Goal: Task Accomplishment & Management: Use online tool/utility

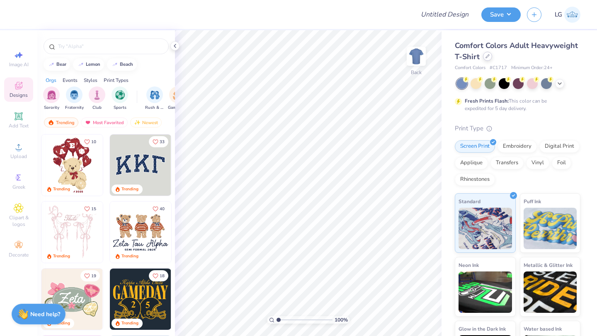
click at [487, 54] on div at bounding box center [487, 56] width 9 height 9
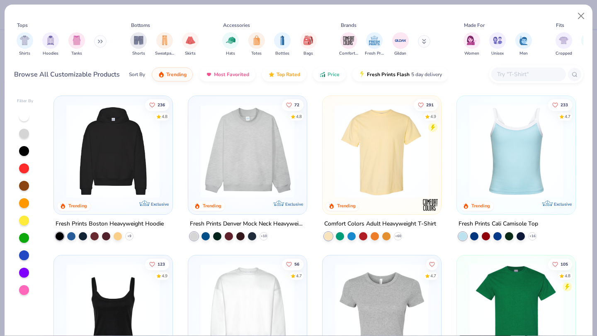
click at [250, 138] on img at bounding box center [247, 151] width 102 height 94
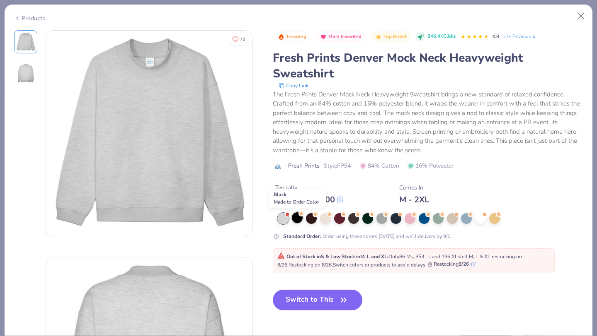
click at [295, 217] on div at bounding box center [297, 218] width 11 height 11
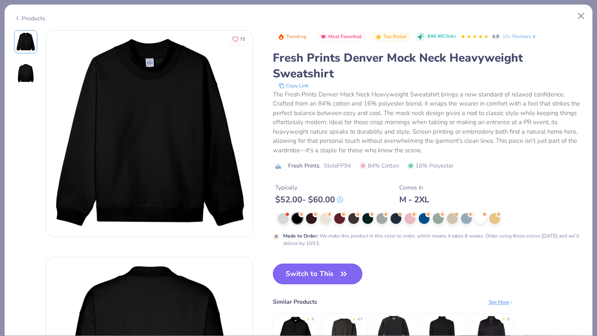
click at [290, 270] on button "Switch to This" at bounding box center [318, 274] width 90 height 21
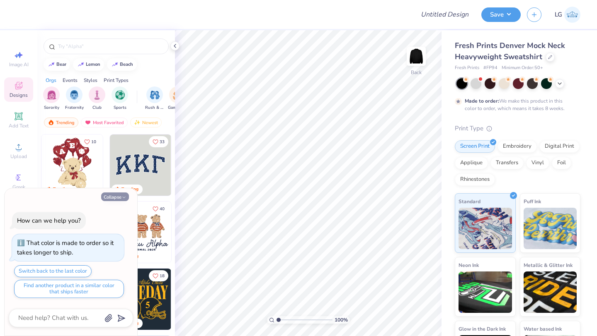
click at [125, 198] on icon "button" at bounding box center [123, 197] width 5 height 5
type textarea "x"
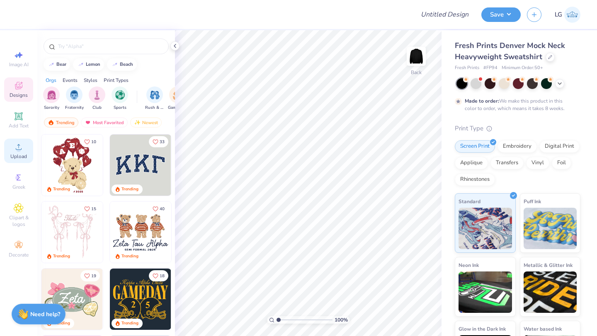
click at [16, 150] on icon at bounding box center [19, 147] width 10 height 10
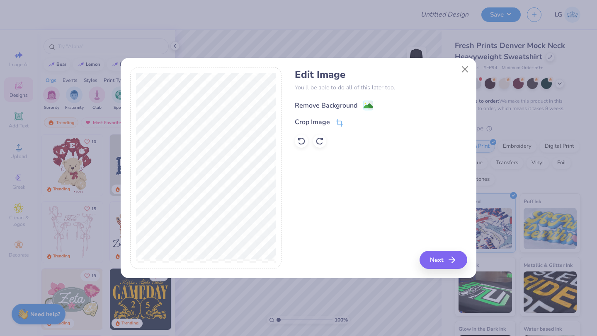
click at [323, 104] on div "Remove Background" at bounding box center [326, 106] width 63 height 10
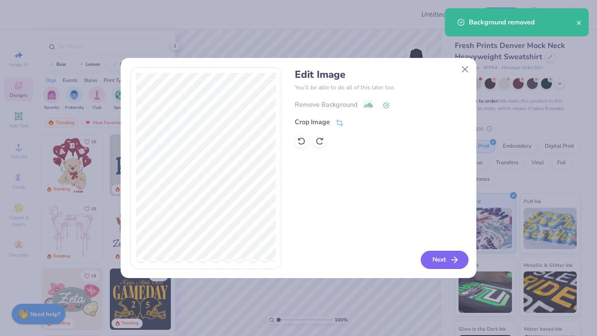
click at [429, 257] on button "Next" at bounding box center [444, 260] width 48 height 18
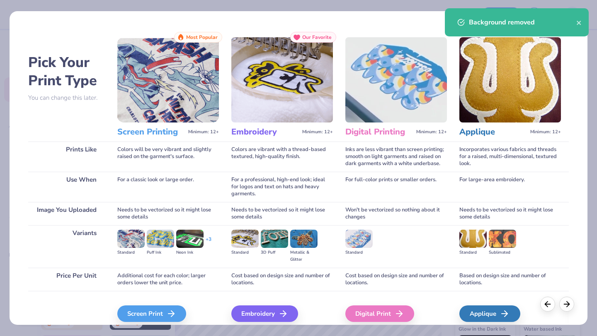
scroll to position [35, 0]
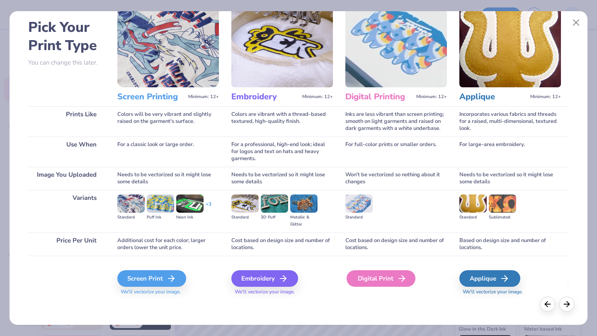
click at [379, 281] on div "Digital Print" at bounding box center [380, 278] width 69 height 17
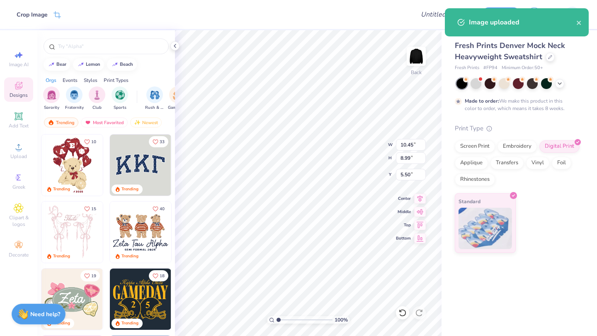
type input "3.00"
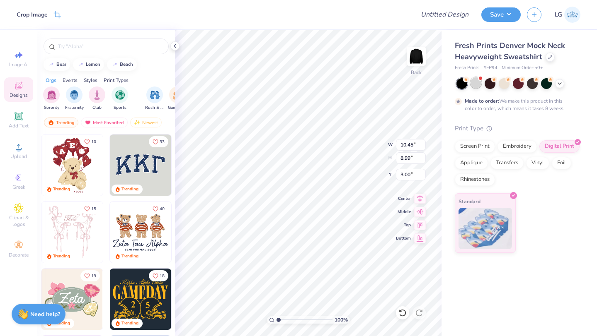
click at [476, 81] on div at bounding box center [475, 82] width 11 height 11
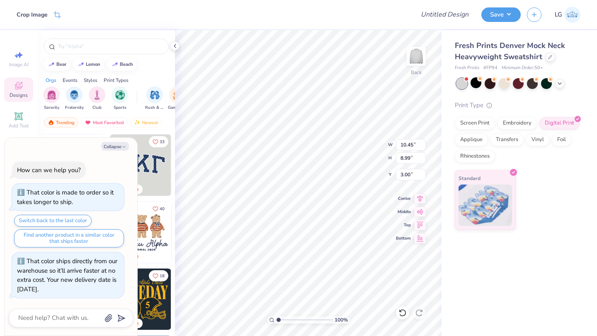
scroll to position [221, 0]
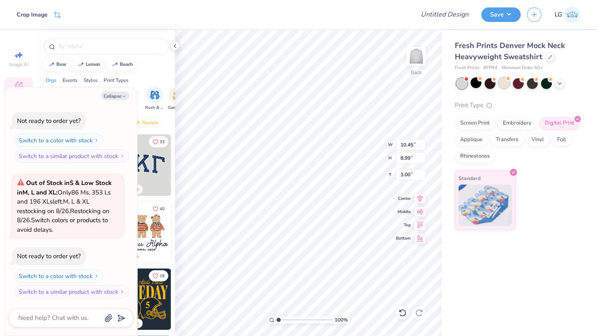
click at [503, 84] on div at bounding box center [503, 82] width 11 height 11
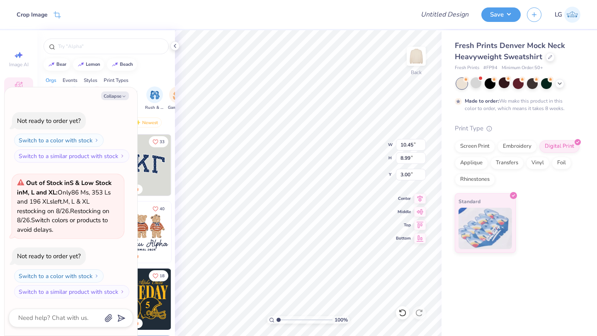
scroll to position [299, 0]
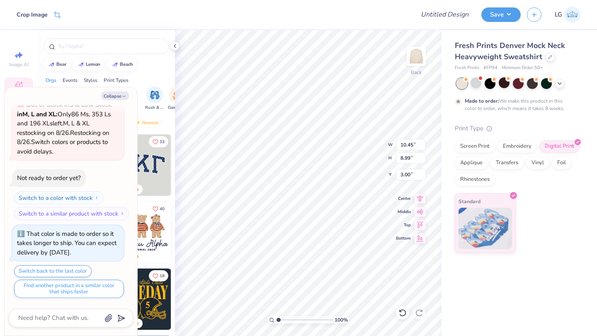
type textarea "x"
type input "5.91"
type input "5.08"
type input "6.91"
type textarea "x"
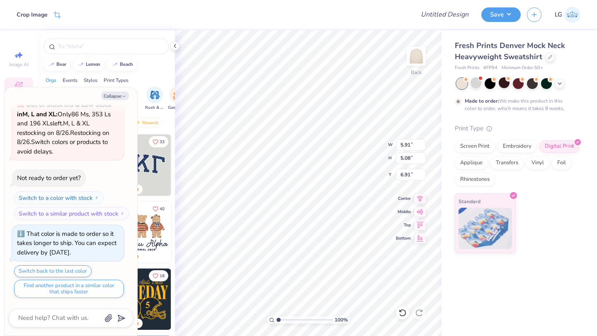
type input "3.00"
type textarea "x"
type input "10.62"
type input "9.13"
click at [558, 84] on icon at bounding box center [559, 83] width 7 height 7
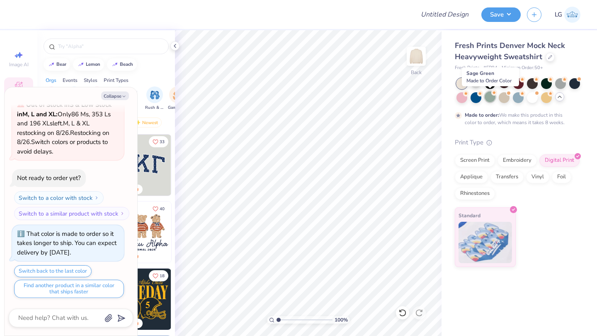
click at [486, 96] on div at bounding box center [489, 97] width 11 height 11
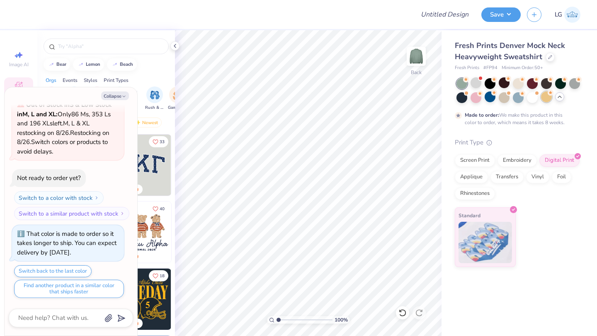
click at [542, 97] on div at bounding box center [546, 97] width 11 height 11
click at [515, 86] on div at bounding box center [517, 82] width 11 height 11
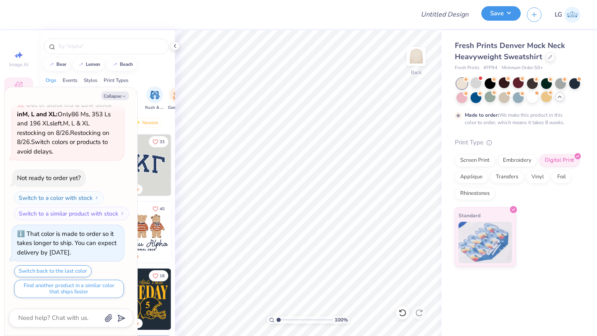
click at [494, 18] on button "Save" at bounding box center [500, 13] width 39 height 14
type textarea "x"
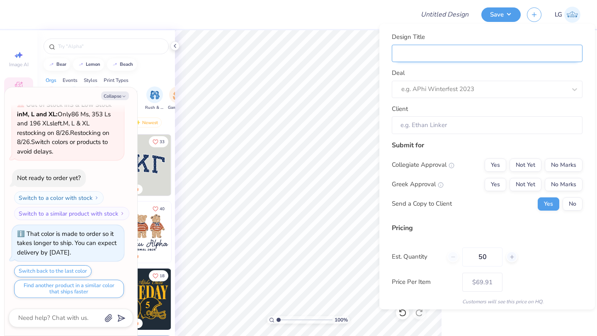
click at [525, 55] on input "Design Title" at bounding box center [486, 53] width 191 height 18
type input "V"
type textarea "x"
type input "V"
type input "VH"
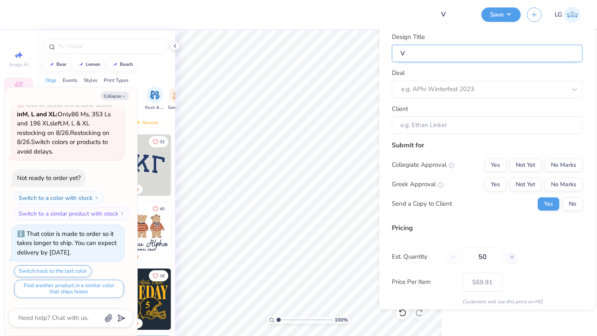
type textarea "x"
type input "VH"
type textarea "x"
type input "VH"
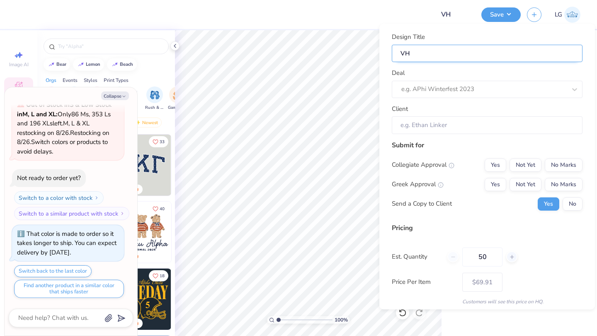
type input "VH D"
type textarea "x"
type input "VH D"
type input "VH De"
type textarea "x"
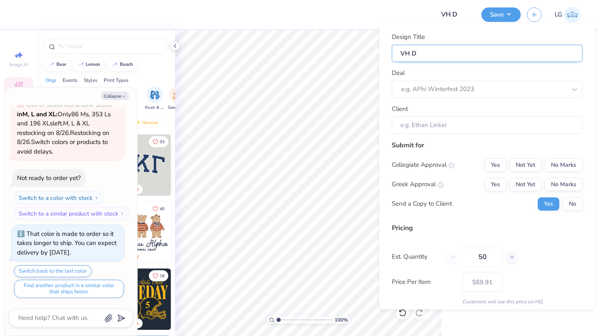
type input "VH De"
type input "VH Den"
type textarea "x"
type input "VH Den"
type input "VH Denv"
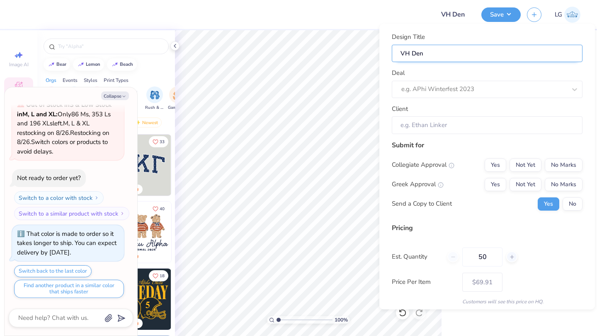
type textarea "x"
type input "VH Denv"
type input "VH Denve"
type textarea "x"
type input "VH Denve"
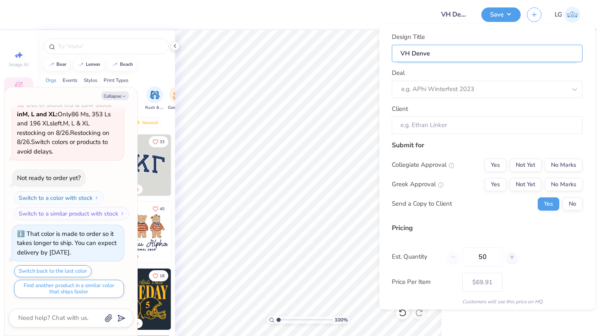
type input "VH [GEOGRAPHIC_DATA]"
type textarea "x"
type input "VH [GEOGRAPHIC_DATA]"
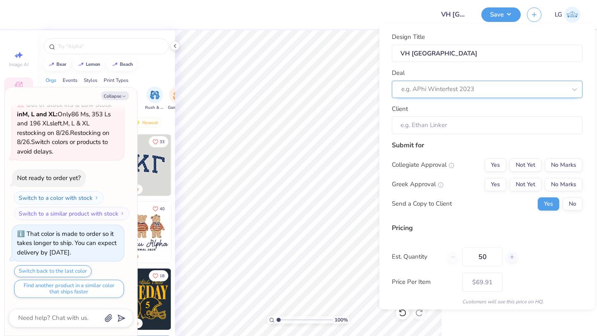
click at [474, 89] on div at bounding box center [483, 89] width 165 height 11
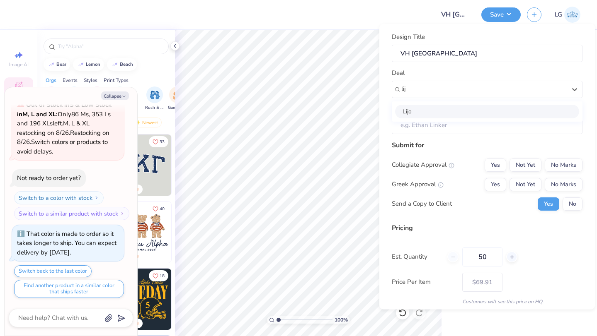
click at [455, 110] on div "Lijo" at bounding box center [487, 111] width 184 height 14
type input "lij"
type textarea "x"
type input "[PERSON_NAME]"
click at [552, 164] on button "No Marks" at bounding box center [563, 164] width 38 height 13
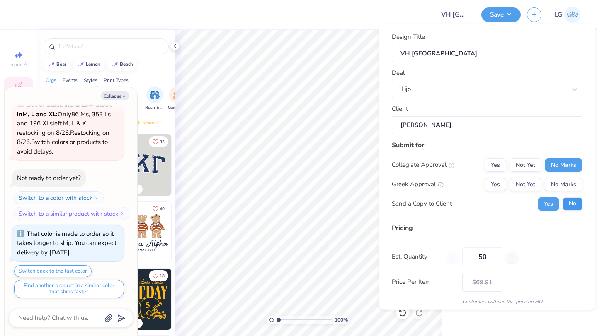
click at [566, 197] on div "Collegiate Approval Yes Not Yet No Marks Greek Approval Yes Not Yet No Marks Se…" at bounding box center [486, 184] width 191 height 52
click at [566, 189] on button "No Marks" at bounding box center [563, 184] width 38 height 13
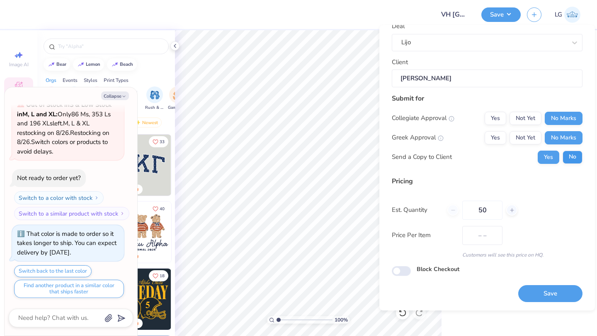
type input "$69.91"
click at [573, 159] on button "No" at bounding box center [572, 157] width 20 height 13
type textarea "x"
click at [545, 305] on div "Design Title VH [GEOGRAPHIC_DATA] Deal Lijo Client [PERSON_NAME] Submit for Col…" at bounding box center [486, 168] width 215 height 286
click at [546, 298] on button "Save" at bounding box center [550, 294] width 64 height 17
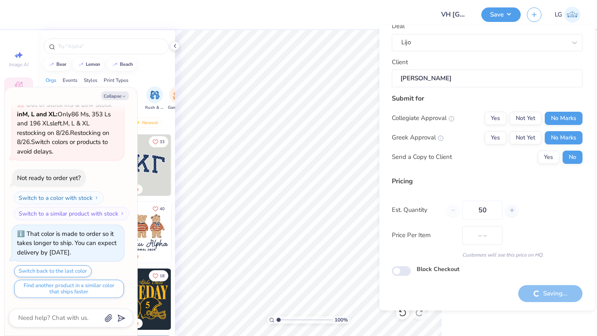
type input "$69.91"
type textarea "x"
type input "– –"
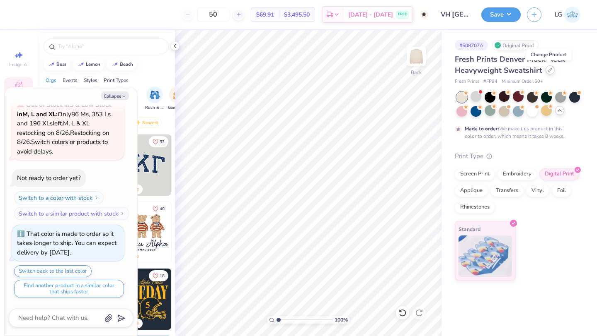
click at [548, 70] on icon at bounding box center [549, 69] width 3 height 3
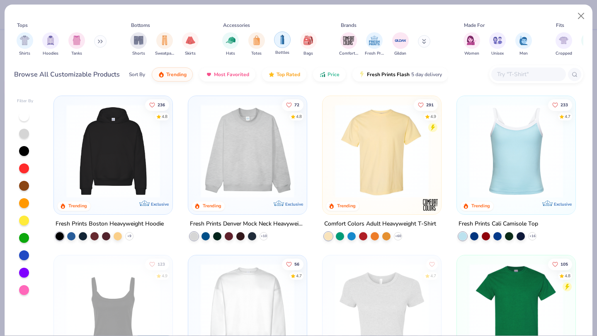
click at [280, 40] on img "filter for Bottles" at bounding box center [282, 40] width 9 height 10
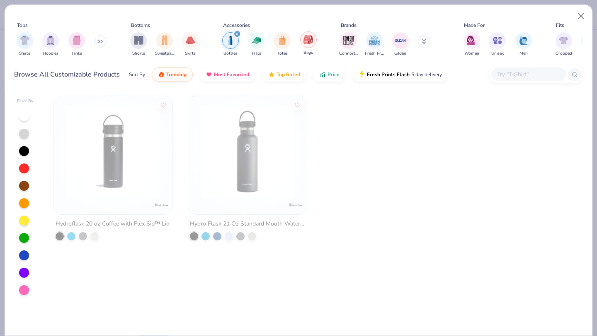
click at [308, 38] on img "filter for Bags" at bounding box center [307, 40] width 9 height 10
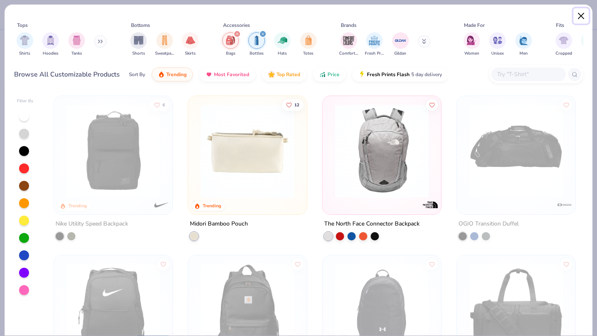
click at [584, 11] on button "Close" at bounding box center [581, 16] width 16 height 16
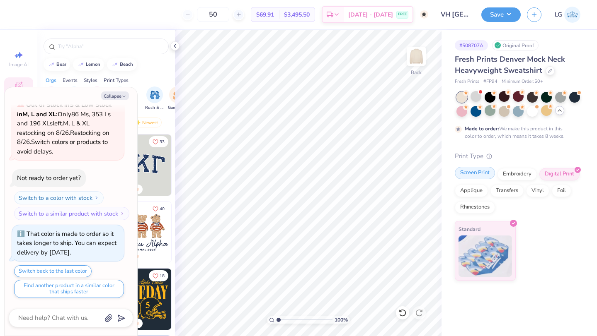
click at [466, 175] on div "Screen Print" at bounding box center [474, 173] width 40 height 12
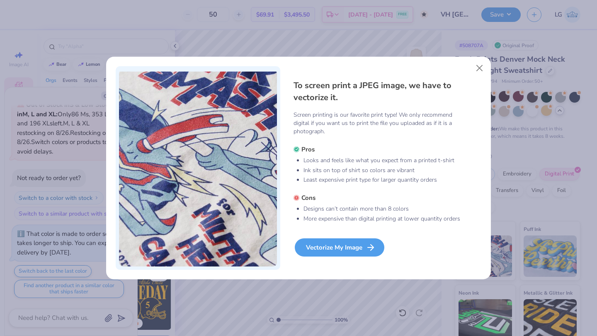
click at [323, 251] on div "Vectorize My Image" at bounding box center [339, 248] width 89 height 18
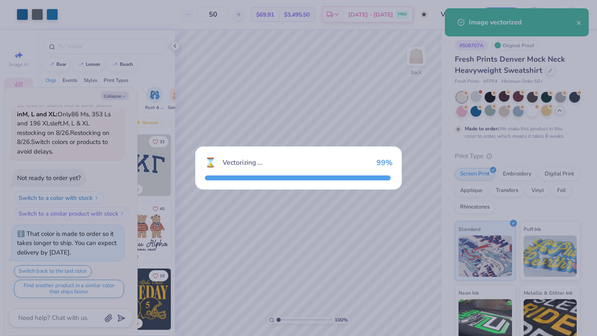
scroll to position [368, 0]
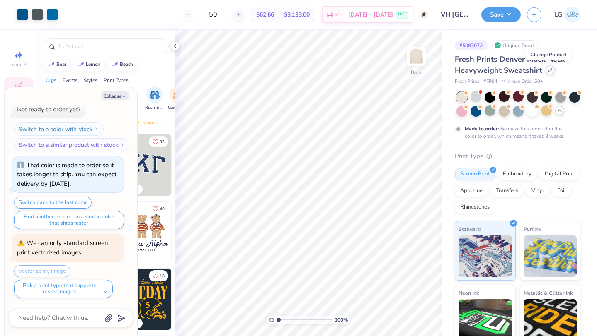
click at [545, 67] on div at bounding box center [549, 69] width 9 height 9
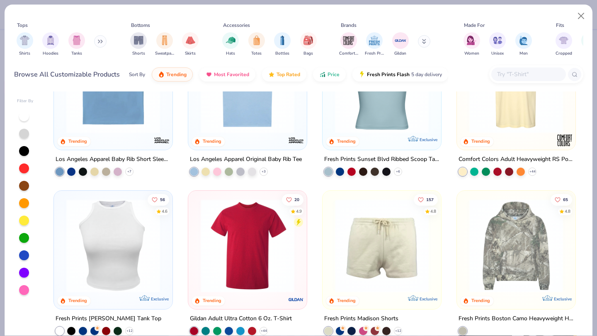
scroll to position [297, 0]
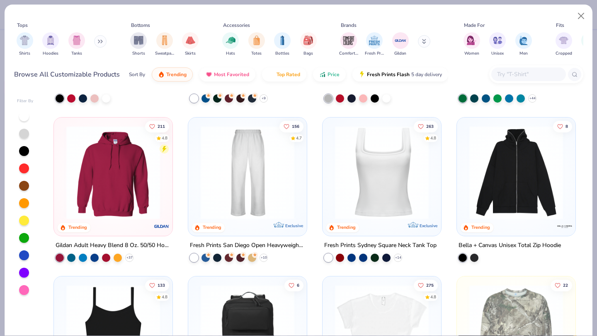
click at [102, 41] on icon at bounding box center [101, 41] width 1 height 3
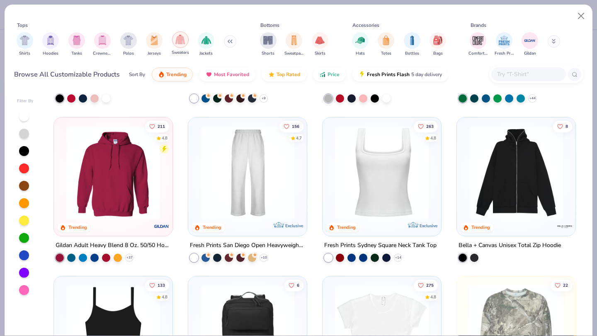
click at [182, 43] on img "filter for Sweaters" at bounding box center [180, 40] width 10 height 10
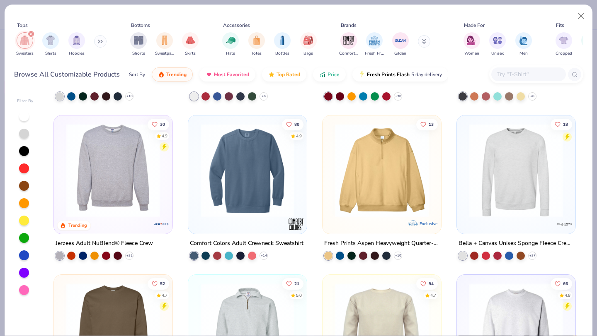
scroll to position [151, 0]
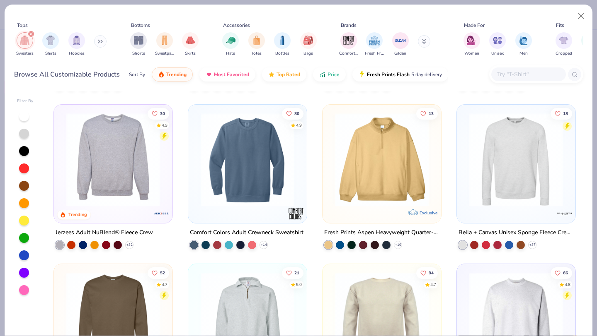
click at [386, 164] on img at bounding box center [382, 160] width 102 height 94
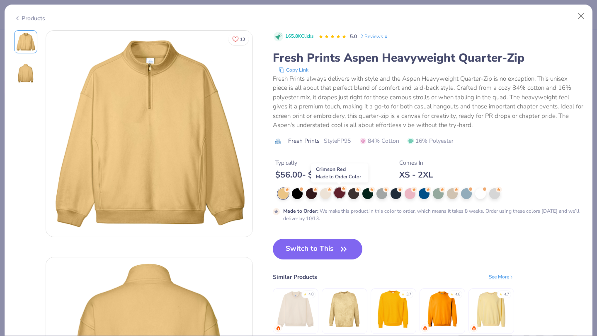
click at [337, 196] on div at bounding box center [339, 193] width 11 height 11
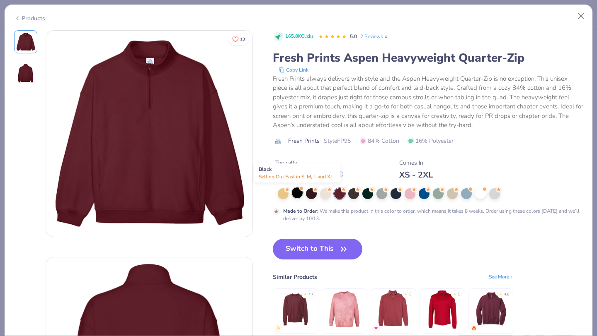
click at [296, 194] on div at bounding box center [297, 193] width 11 height 11
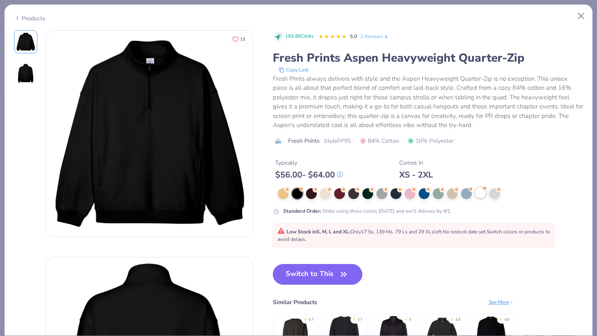
click at [479, 193] on div at bounding box center [480, 193] width 11 height 11
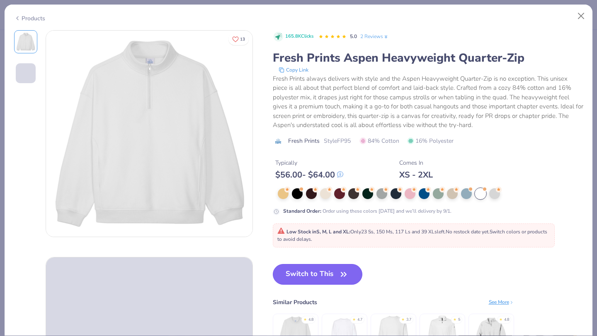
click at [299, 268] on button "Switch to This" at bounding box center [318, 274] width 90 height 21
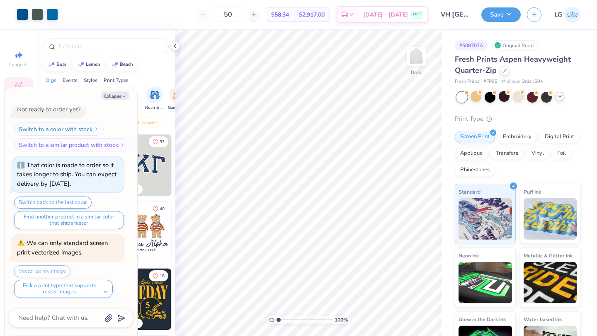
scroll to position [418, 0]
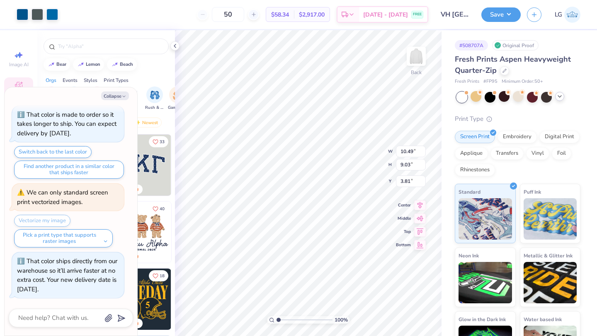
type textarea "x"
type input "5.38"
type input "4.63"
type input "8.21"
type textarea "x"
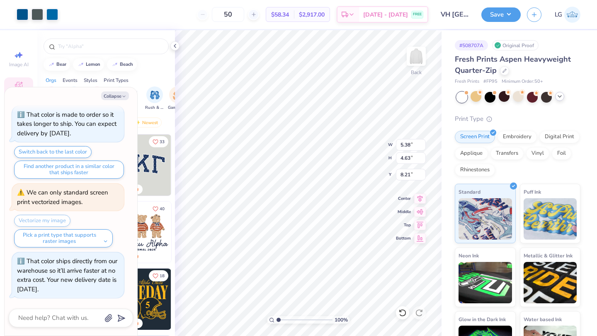
type input "2.53"
type textarea "x"
type input "3.64"
type input "3.13"
type input "4.03"
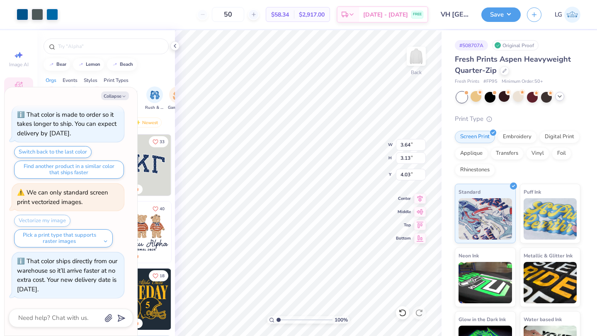
type textarea "x"
type input "1.43"
click at [503, 65] on div "Fresh Prints Aspen Heavyweight Quarter-Zip" at bounding box center [517, 65] width 126 height 22
click at [503, 70] on icon at bounding box center [503, 69] width 3 height 3
type textarea "x"
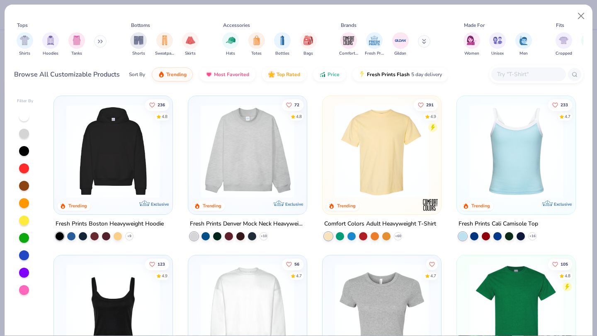
click at [521, 73] on input "text" at bounding box center [528, 75] width 64 height 10
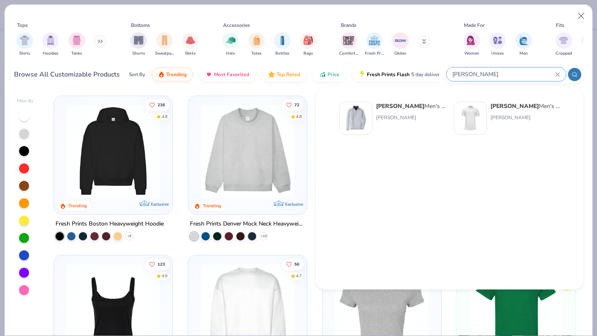
type input "[PERSON_NAME]"
click at [396, 106] on strong "[PERSON_NAME]" at bounding box center [400, 106] width 48 height 8
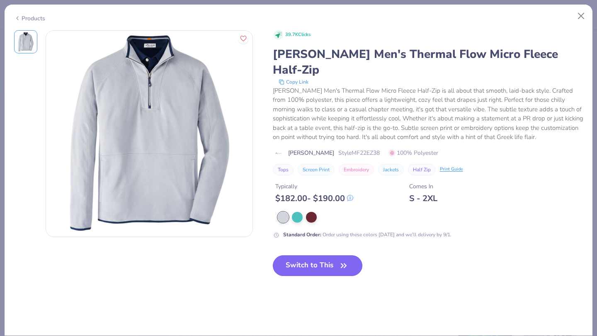
click at [310, 256] on button "Switch to This" at bounding box center [318, 266] width 90 height 21
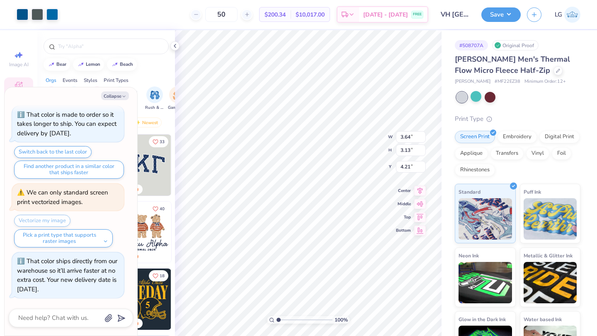
type textarea "x"
type input "4.62"
type textarea "x"
type input "2.88"
type input "2.48"
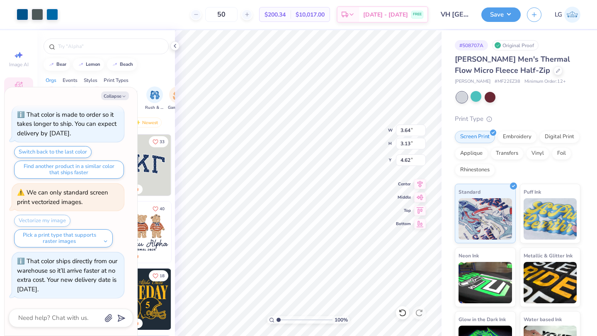
type input "5.27"
type textarea "x"
type input "4.45"
click at [495, 14] on button "Save" at bounding box center [500, 13] width 39 height 14
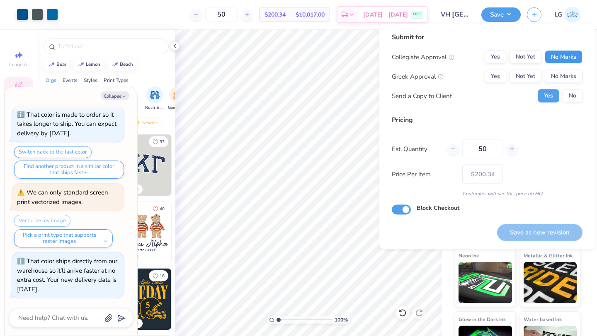
click at [549, 58] on button "No Marks" at bounding box center [563, 57] width 38 height 13
click at [556, 71] on button "No Marks" at bounding box center [563, 76] width 38 height 13
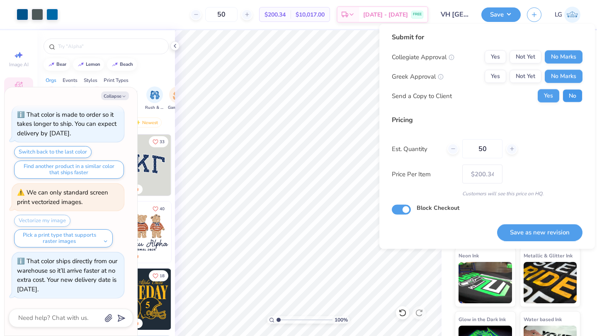
click at [564, 95] on button "No" at bounding box center [572, 95] width 20 height 13
type textarea "x"
click at [512, 230] on button "Save as new revision" at bounding box center [539, 232] width 85 height 17
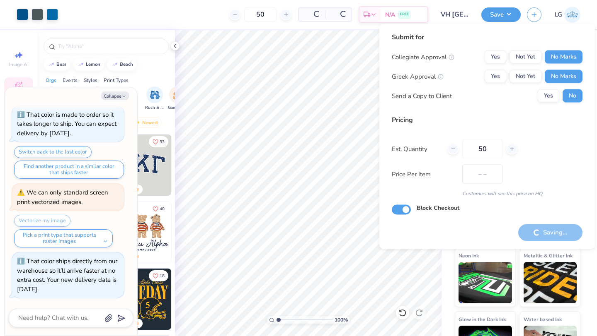
type input "$200.34"
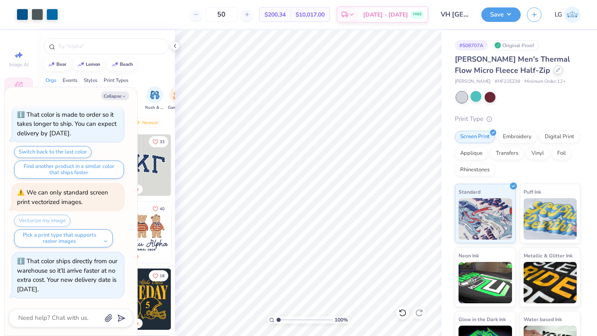
click at [555, 70] on icon at bounding box center [557, 70] width 4 height 4
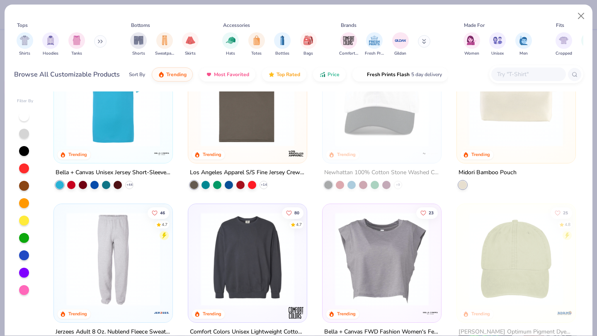
scroll to position [1492, 0]
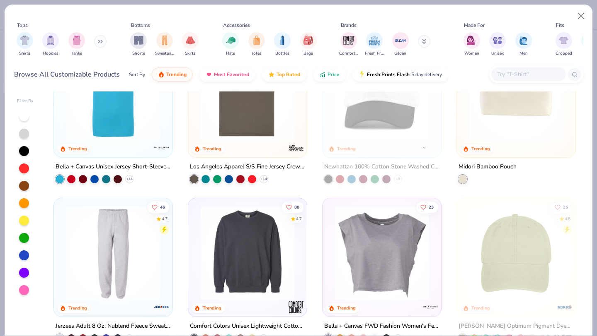
click at [472, 115] on img at bounding box center [516, 94] width 102 height 94
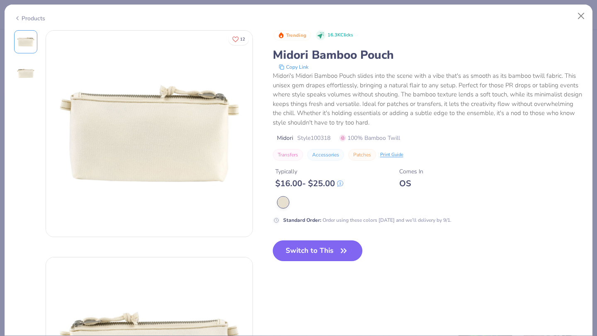
click at [306, 248] on button "Switch to This" at bounding box center [318, 251] width 90 height 21
type textarea "x"
type input "100"
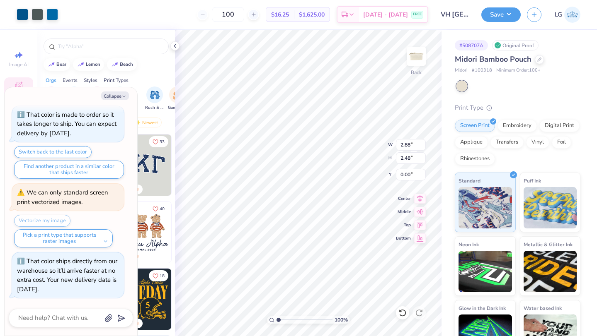
type textarea "x"
type input "2.60"
type input "2.24"
type input "0.24"
type textarea "x"
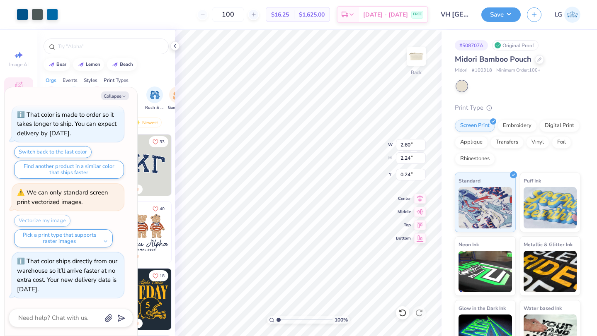
type input "0.13"
click at [491, 16] on button "Save" at bounding box center [500, 13] width 39 height 14
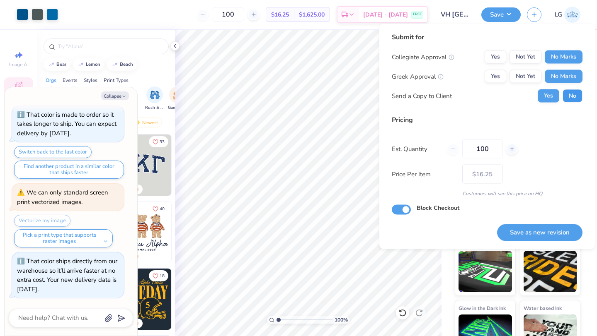
click at [580, 99] on button "No" at bounding box center [572, 95] width 20 height 13
type textarea "x"
click at [534, 234] on button "Save as new revision" at bounding box center [539, 232] width 85 height 17
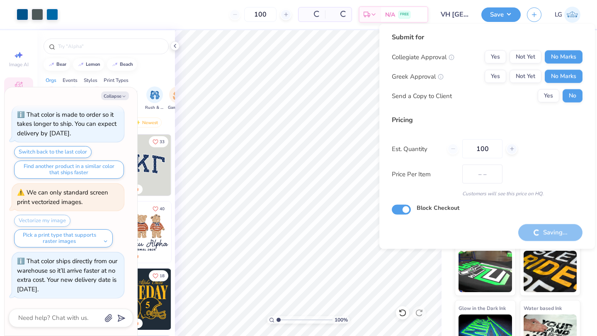
type input "$16.25"
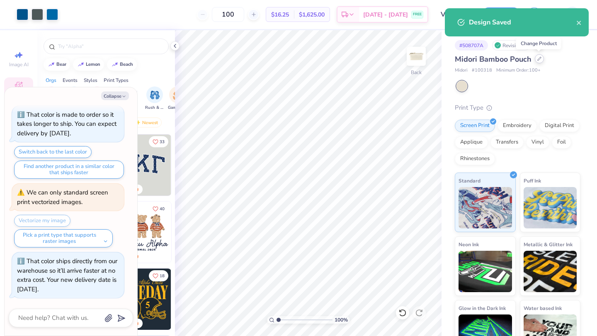
click at [539, 60] on icon at bounding box center [539, 59] width 4 height 4
type textarea "x"
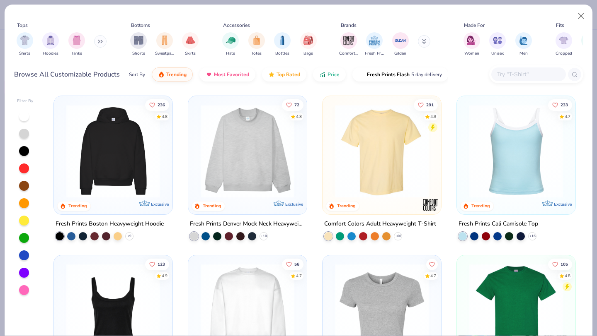
click at [531, 72] on input "text" at bounding box center [528, 75] width 64 height 10
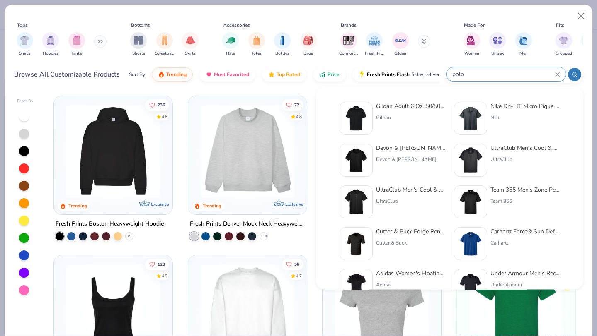
type input "polo"
click at [476, 115] on img at bounding box center [470, 119] width 26 height 26
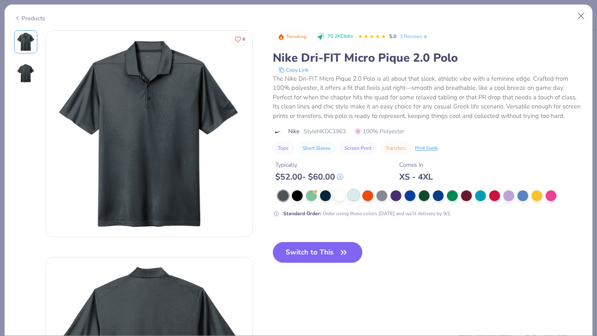
click at [355, 200] on div at bounding box center [353, 195] width 11 height 11
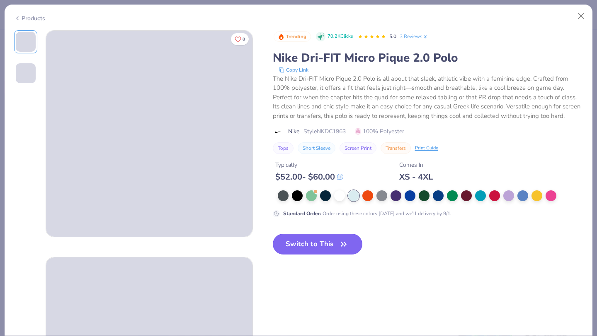
click at [302, 242] on button "Switch to This" at bounding box center [318, 244] width 90 height 21
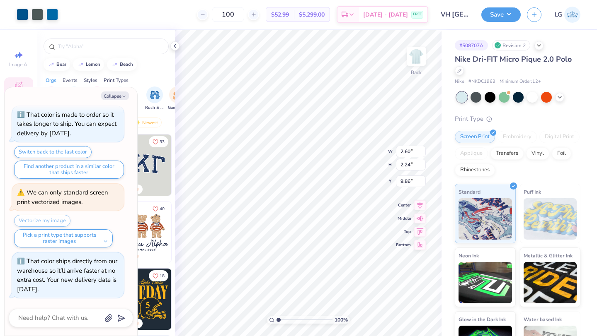
type textarea "x"
type input "7.43"
type textarea "x"
type input "3.00"
click at [486, 12] on button "Save" at bounding box center [500, 13] width 39 height 14
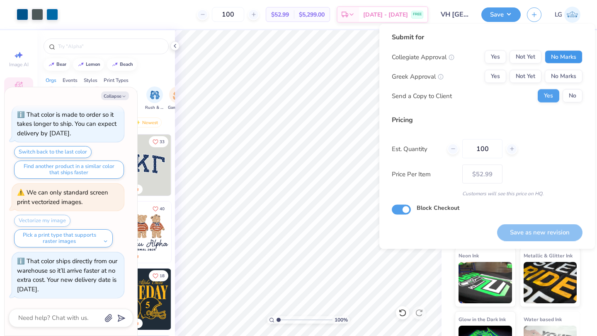
click at [564, 56] on button "No Marks" at bounding box center [563, 57] width 38 height 13
click at [564, 68] on div "Collegiate Approval Yes Not Yet No Marks Greek Approval Yes Not Yet No Marks Se…" at bounding box center [486, 77] width 191 height 52
click at [564, 76] on button "No Marks" at bounding box center [563, 76] width 38 height 13
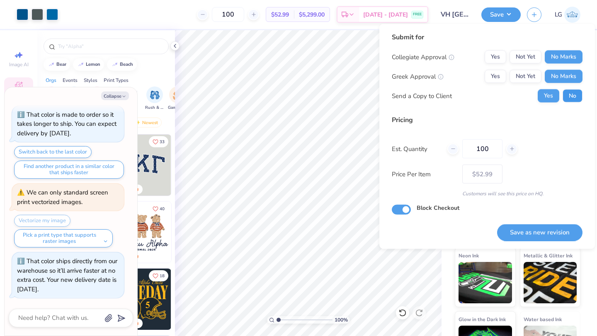
click at [564, 102] on button "No" at bounding box center [572, 95] width 20 height 13
type textarea "x"
click at [517, 230] on button "Save as new revision" at bounding box center [539, 232] width 85 height 17
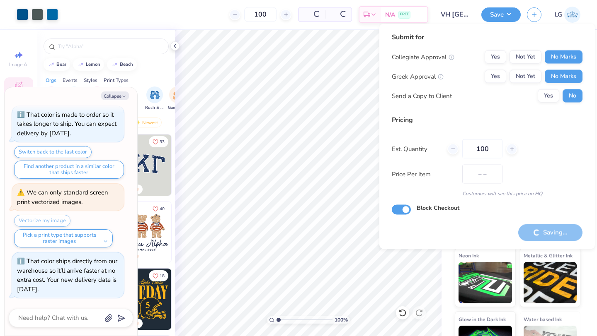
type input "$52.99"
type textarea "x"
